Goal: Transaction & Acquisition: Download file/media

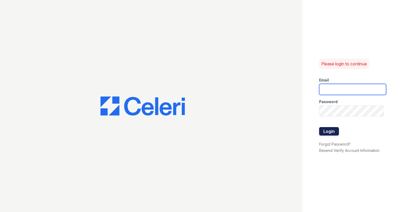
type input "[EMAIL_ADDRESS][DOMAIN_NAME]"
click at [336, 131] on button "Login" at bounding box center [329, 131] width 20 height 8
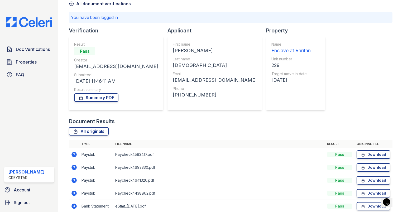
scroll to position [76, 0]
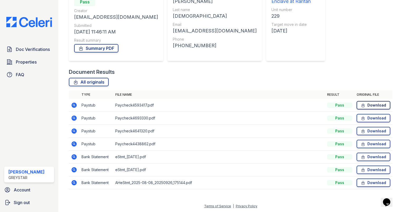
click at [372, 108] on link "Download" at bounding box center [373, 105] width 34 height 8
click at [368, 116] on link "Download" at bounding box center [373, 118] width 34 height 8
click at [363, 130] on link "Download" at bounding box center [373, 131] width 34 height 8
click at [369, 142] on link "Download" at bounding box center [373, 144] width 34 height 8
click at [374, 154] on link "Download" at bounding box center [373, 157] width 34 height 8
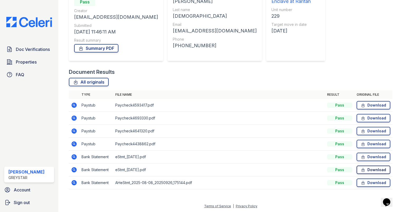
click at [363, 168] on link "Download" at bounding box center [373, 170] width 34 height 8
click at [380, 182] on link "Download" at bounding box center [373, 183] width 34 height 8
